Goal: Check status: Check status

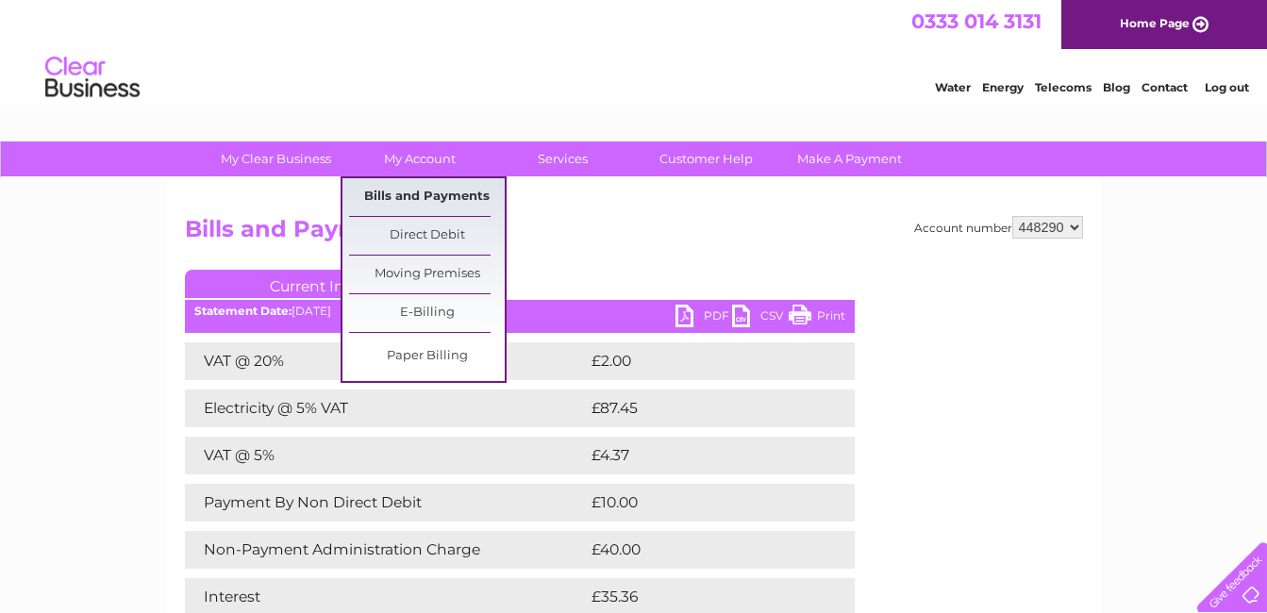
click at [434, 196] on link "Bills and Payments" at bounding box center [427, 197] width 156 height 38
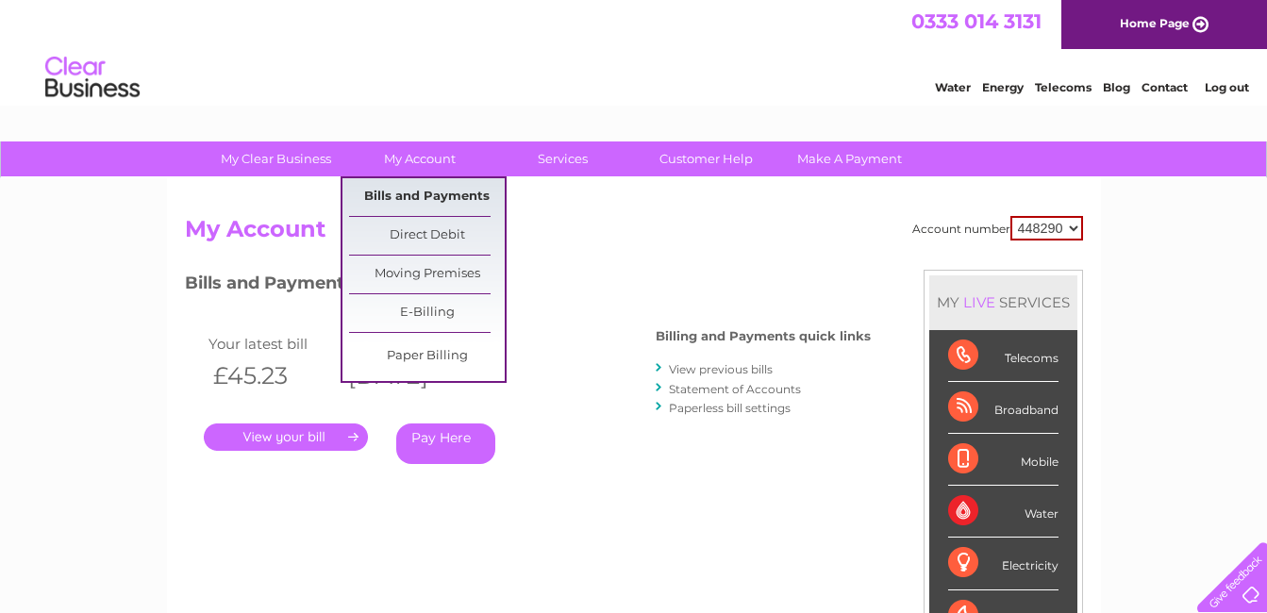
click at [386, 195] on link "Bills and Payments" at bounding box center [427, 197] width 156 height 38
